Goal: Check status: Check status

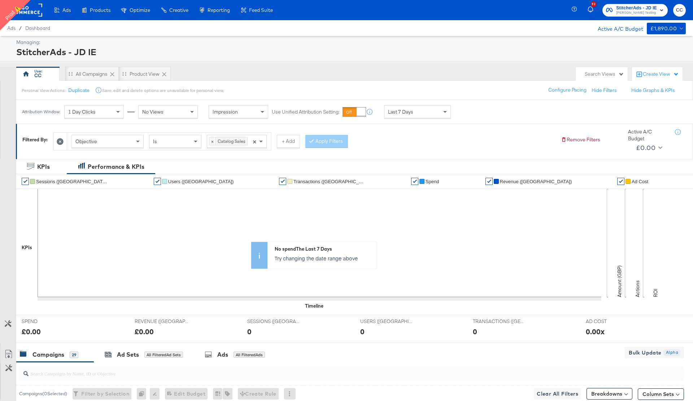
click at [107, 140] on div "Objective" at bounding box center [107, 141] width 71 height 12
type input "id"
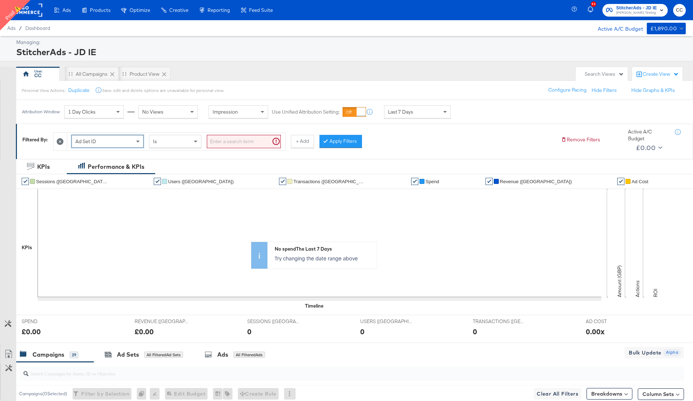
click at [235, 138] on input "search" at bounding box center [244, 141] width 74 height 13
paste input "120231978850380507"
type input "120231978850380507"
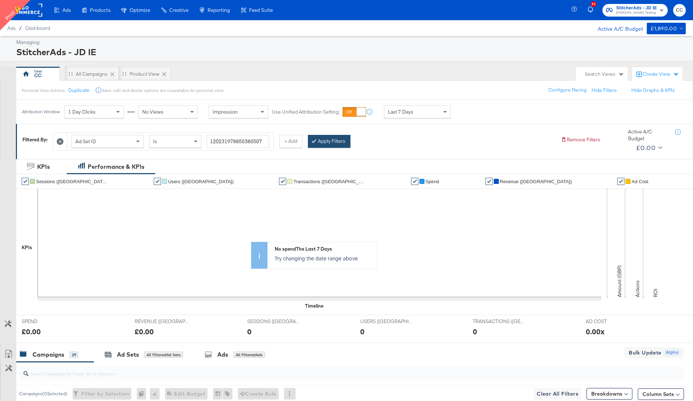
click at [334, 140] on button "Apply Filters" at bounding box center [329, 141] width 43 height 13
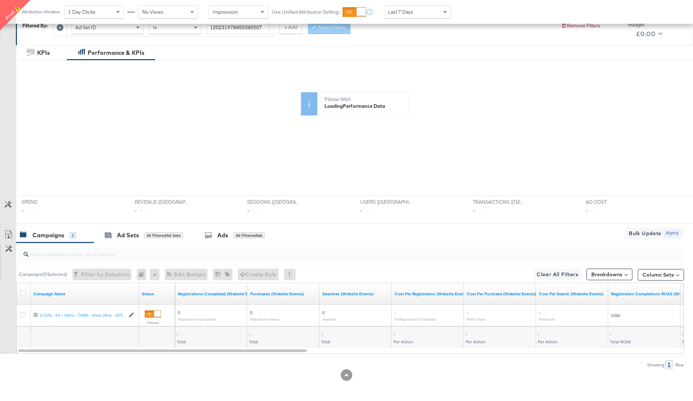
scroll to position [114, 0]
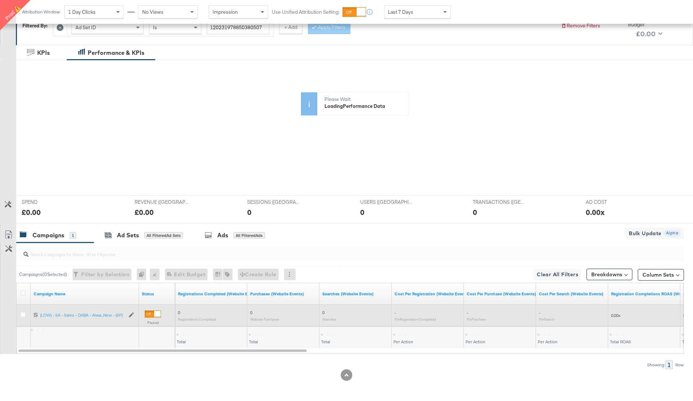
click at [24, 311] on div at bounding box center [23, 315] width 13 height 13
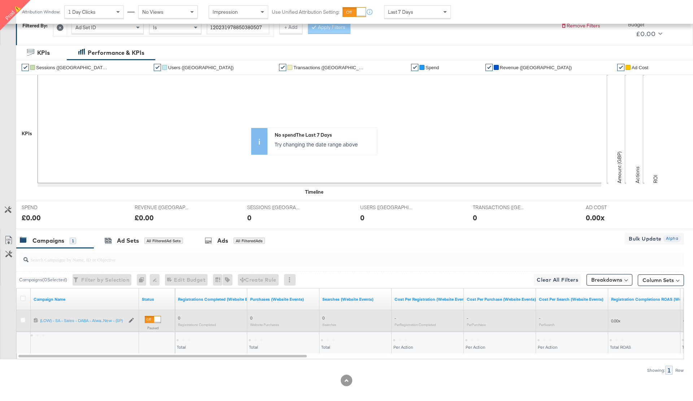
scroll to position [120, 0]
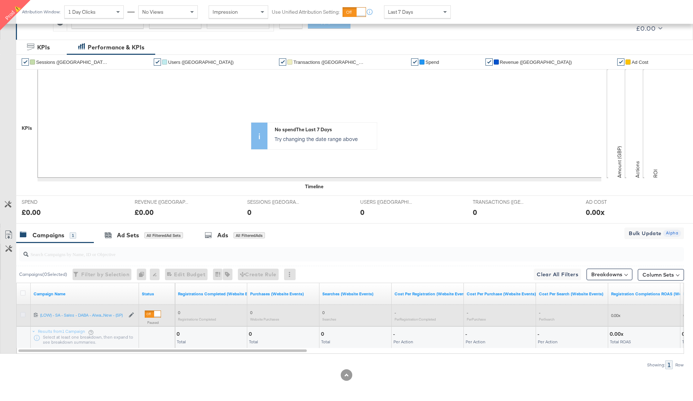
click at [22, 315] on icon at bounding box center [22, 314] width 5 height 5
click at [0, 0] on input "checkbox" at bounding box center [0, 0] width 0 height 0
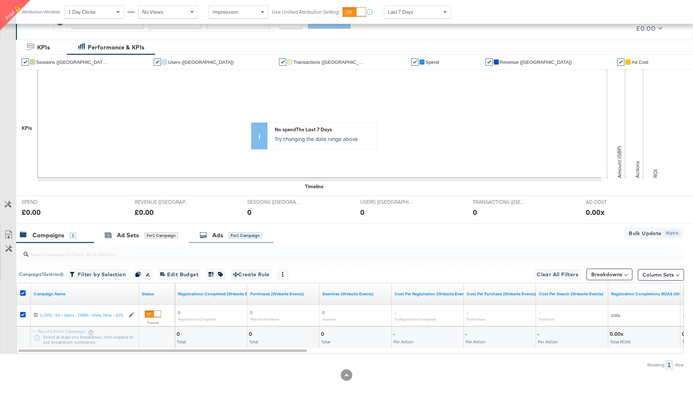
click at [220, 235] on div "Ads" at bounding box center [217, 235] width 11 height 8
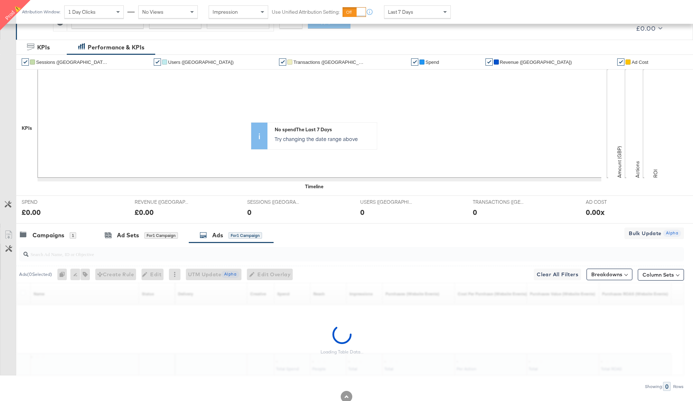
scroll to position [141, 0]
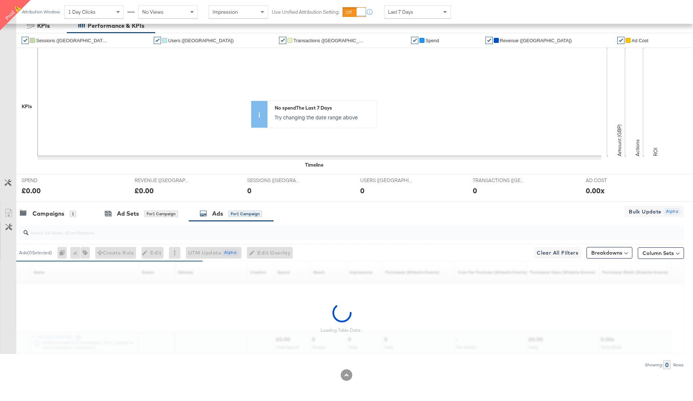
click at [50, 233] on input "search" at bounding box center [326, 230] width 595 height 14
paste input "120231980073220507"
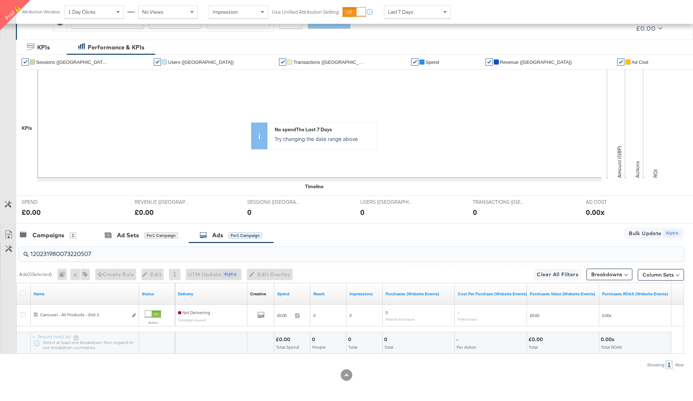
click at [58, 255] on input "120231980073220507" at bounding box center [326, 251] width 595 height 14
type input "120231980073220507"
click at [58, 255] on input "120231980073220507" at bounding box center [326, 251] width 595 height 14
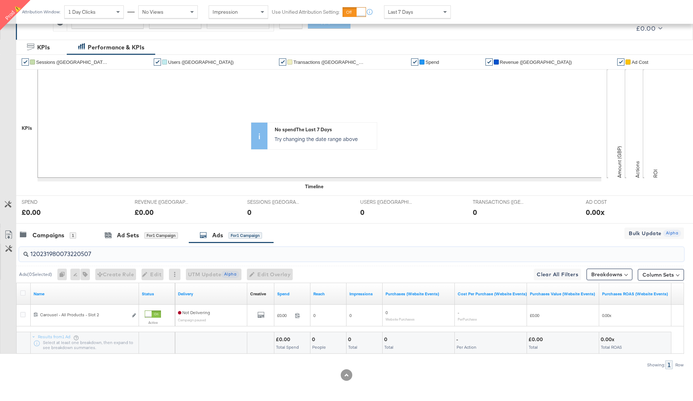
click at [58, 255] on input "120231980073220507" at bounding box center [326, 251] width 595 height 14
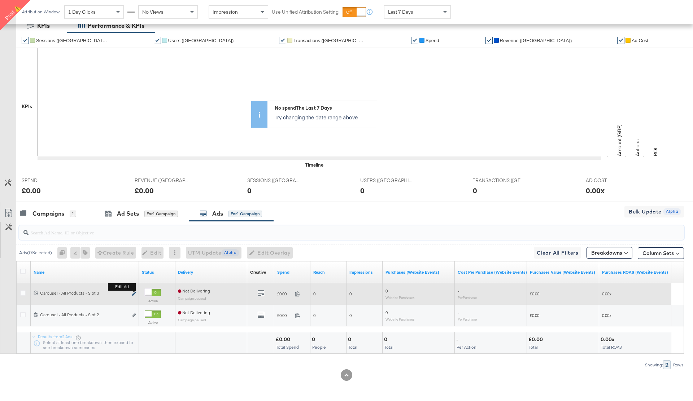
click at [135, 294] on icon "link" at bounding box center [134, 294] width 4 height 4
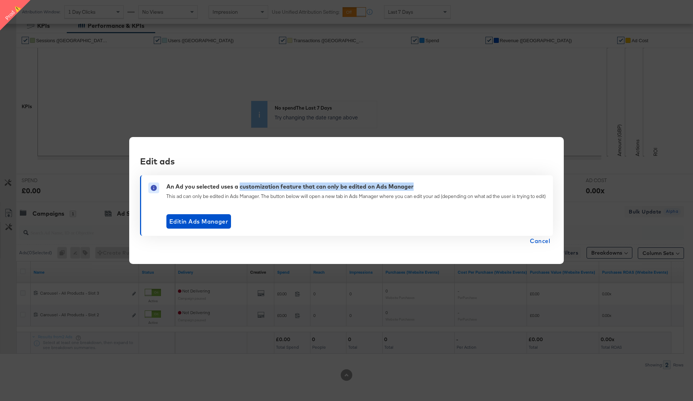
drag, startPoint x: 239, startPoint y: 186, endPoint x: 429, endPoint y: 187, distance: 189.9
click at [431, 188] on div "An Ad you selected uses a customization feature that can only be edited on Ads …" at bounding box center [355, 188] width 379 height 10
click at [543, 243] on span "Cancel" at bounding box center [540, 241] width 20 height 10
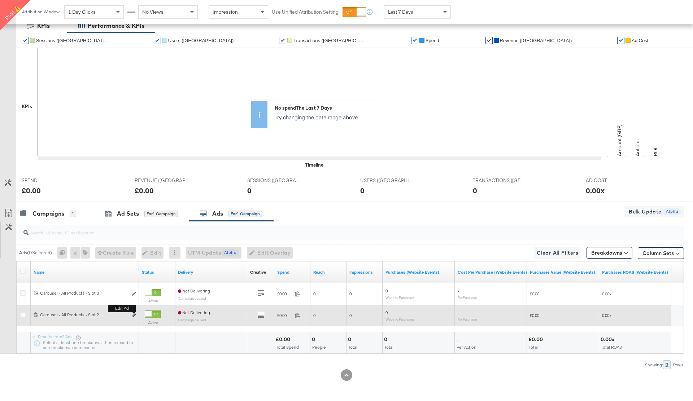
click at [133, 316] on icon "link" at bounding box center [134, 316] width 4 height 4
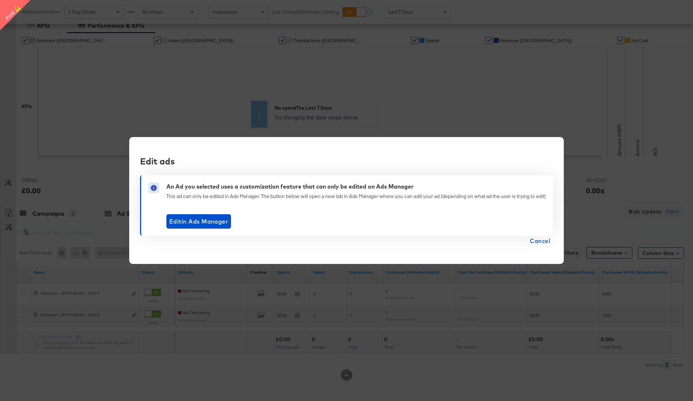
click at [544, 242] on span "Cancel" at bounding box center [540, 241] width 20 height 10
